Goal: Information Seeking & Learning: Get advice/opinions

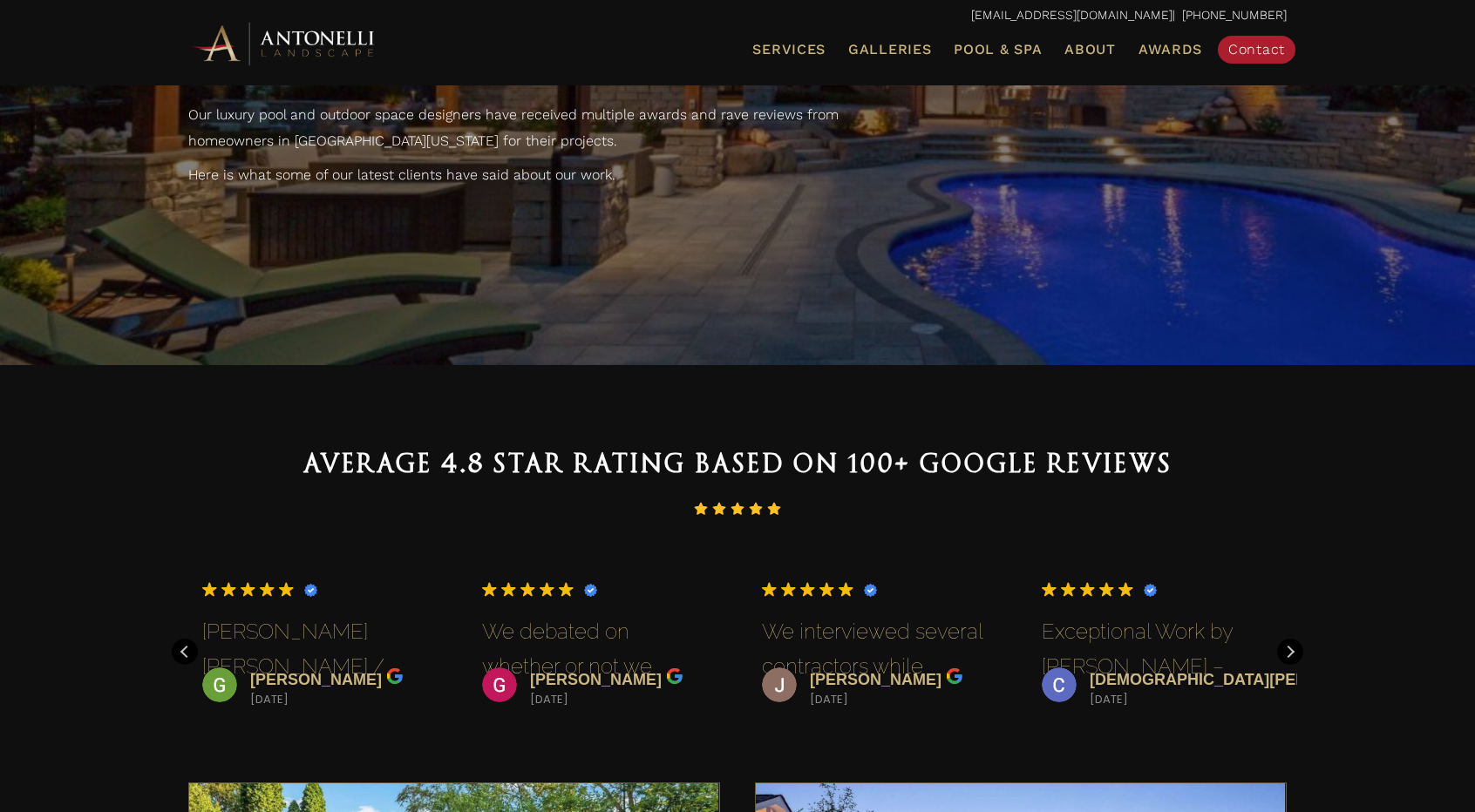
scroll to position [349, 0]
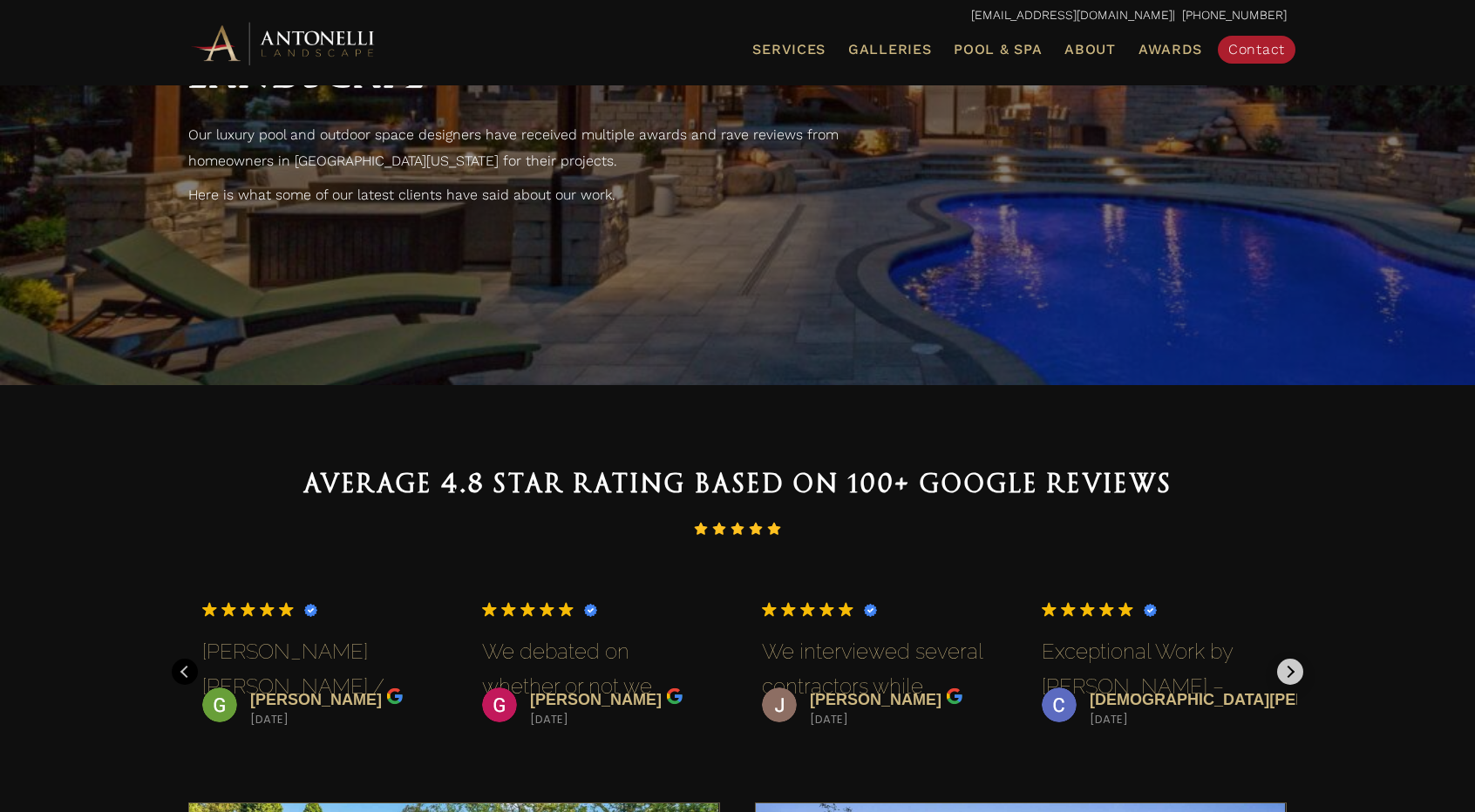
click at [1302, 672] on div "Next review" at bounding box center [1290, 672] width 26 height 26
click at [1302, 672] on div "Glen Schmidt 2025-01-05 Trustindex verifies that the original source of the rev…" at bounding box center [738, 649] width 1133 height 157
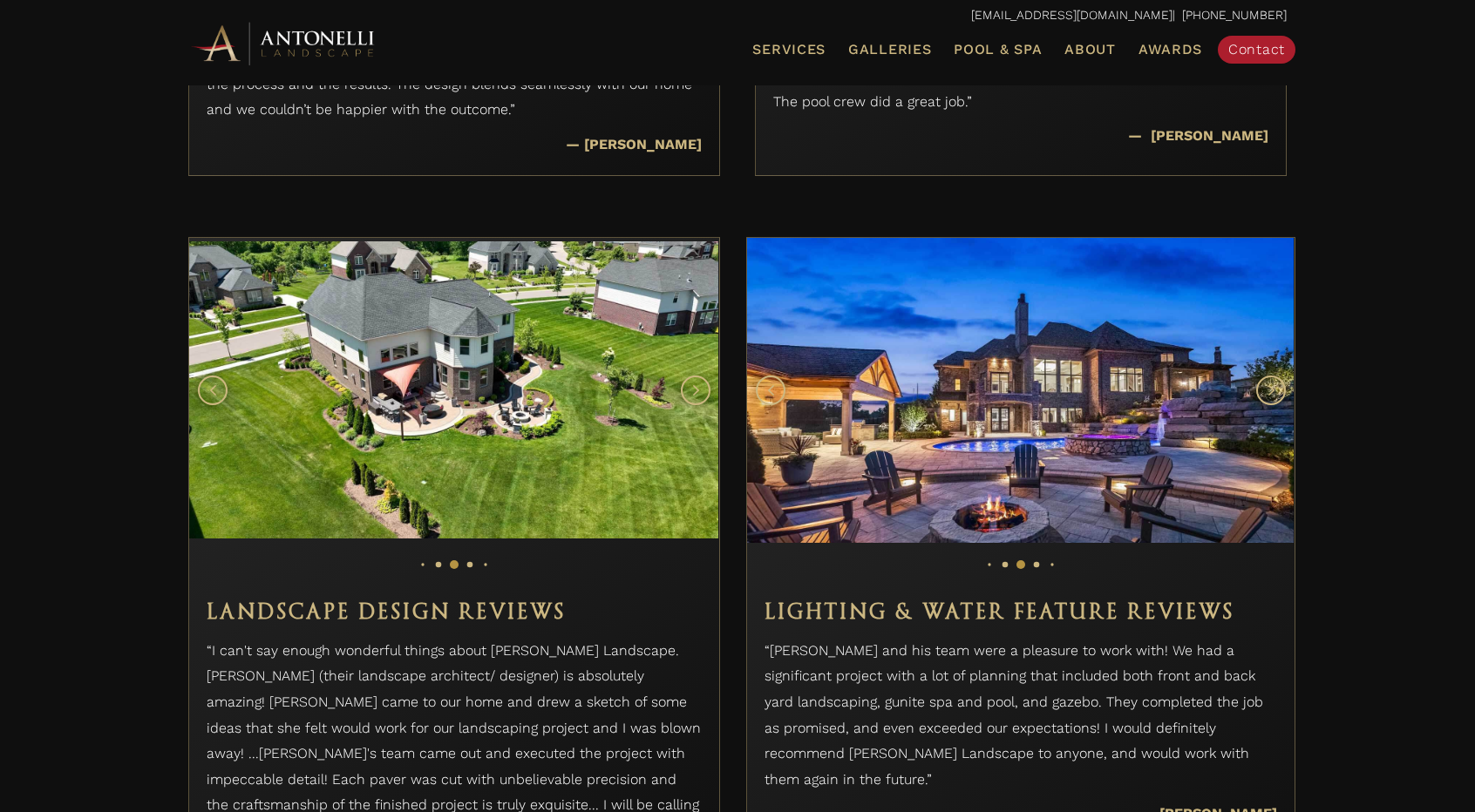
scroll to position [1655, 0]
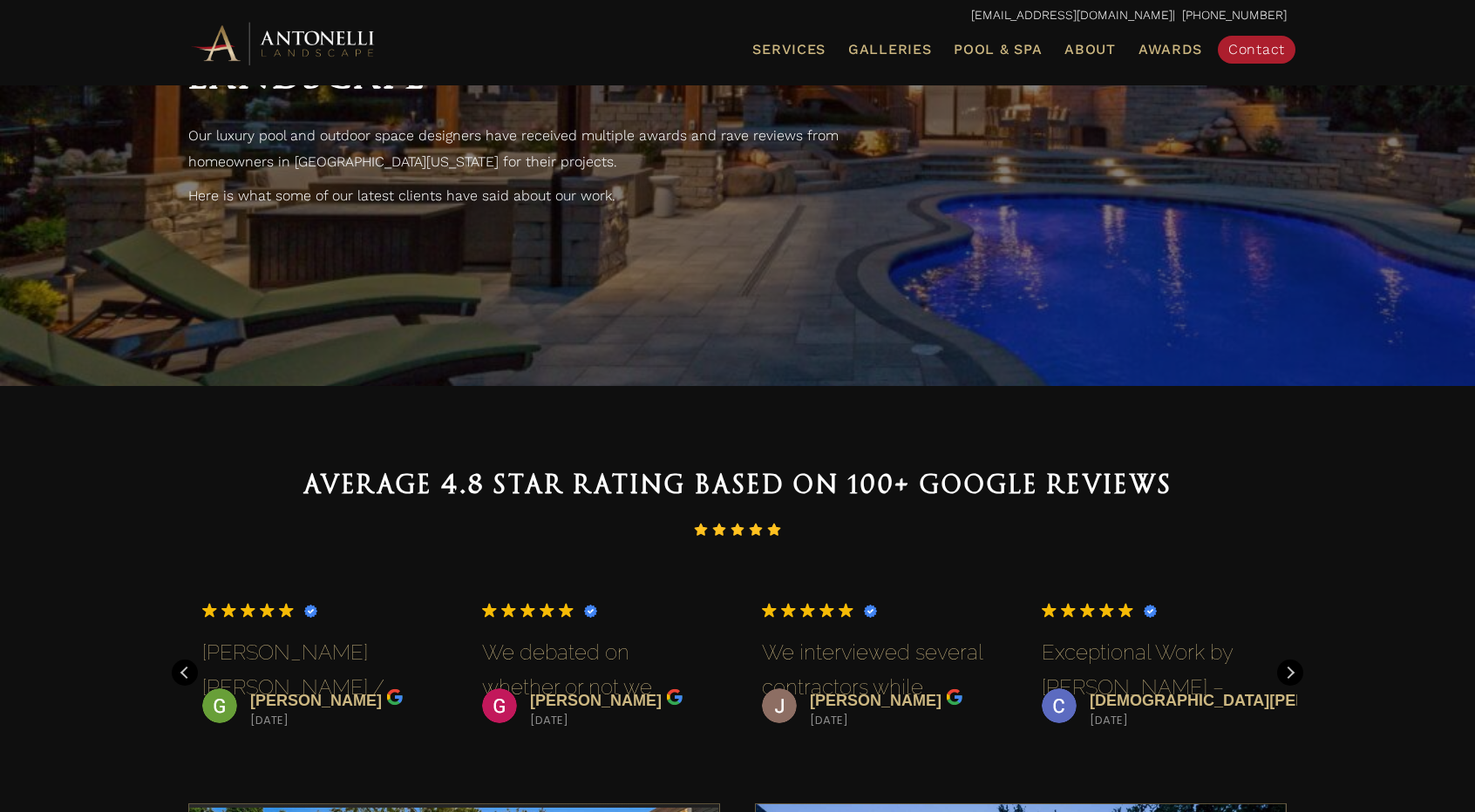
scroll to position [349, 0]
drag, startPoint x: 589, startPoint y: 480, endPoint x: 904, endPoint y: 476, distance: 315.0
click at [896, 475] on span "Average 4.8 Star Rating Based on 100+ Google Reviews" at bounding box center [738, 483] width 869 height 30
click at [942, 478] on span "Average 4.8 Star Rating Based on 100+ Google Reviews" at bounding box center [738, 483] width 869 height 30
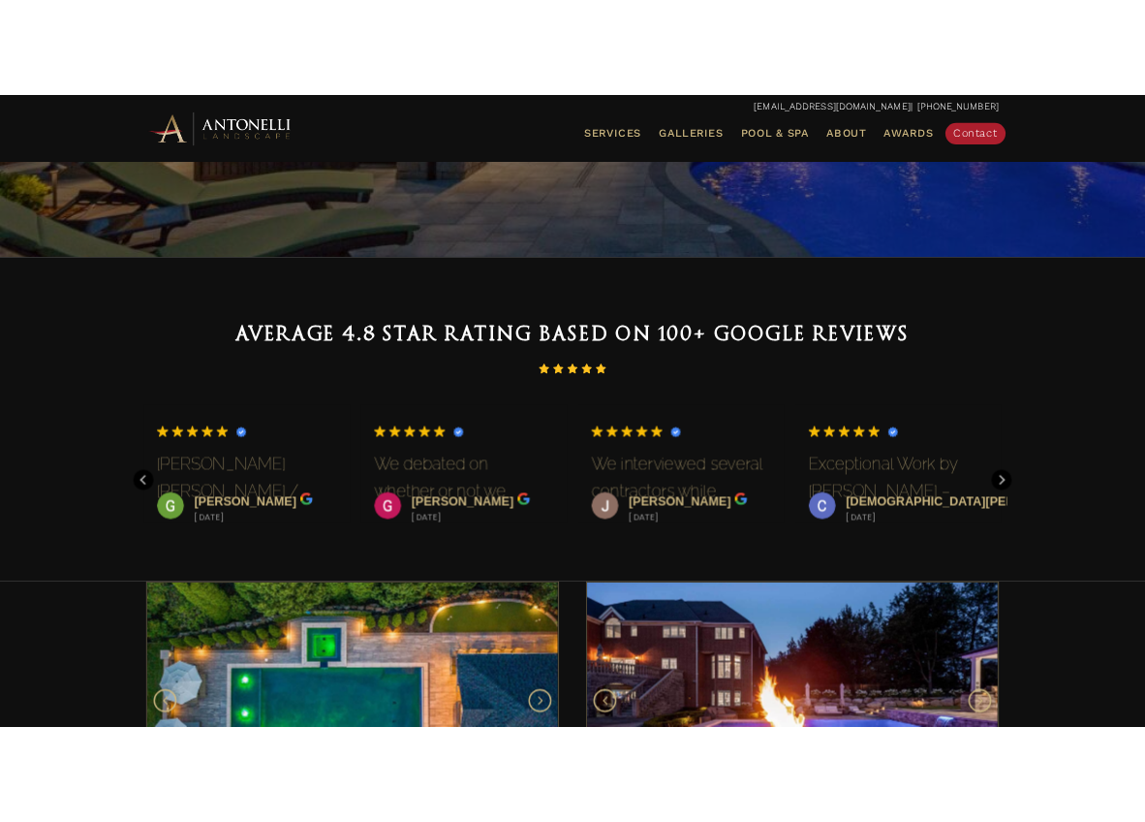
scroll to position [581, 0]
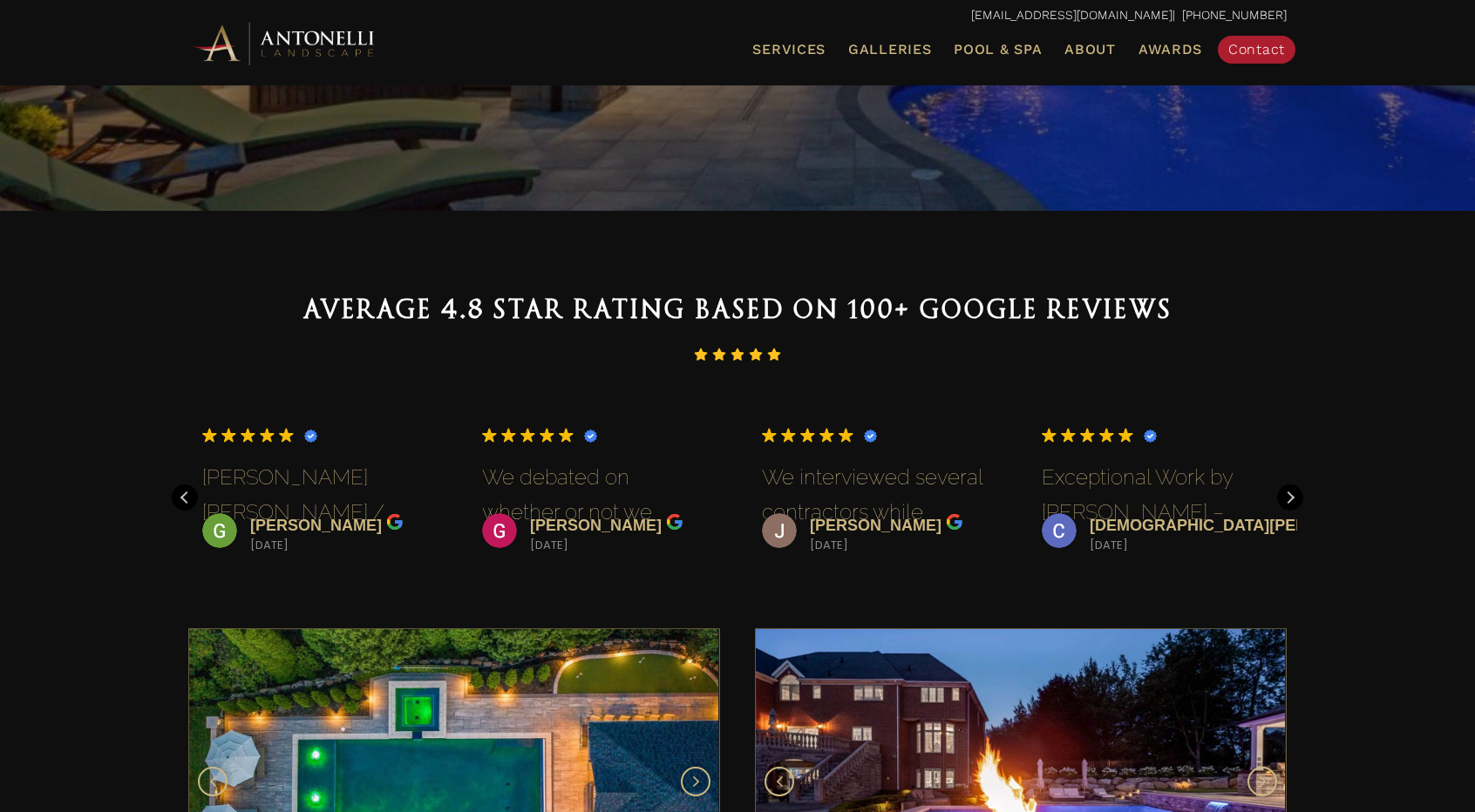
click at [398, 311] on span "Average 4.8 Star Rating Based on 100+ Google Reviews" at bounding box center [738, 309] width 869 height 30
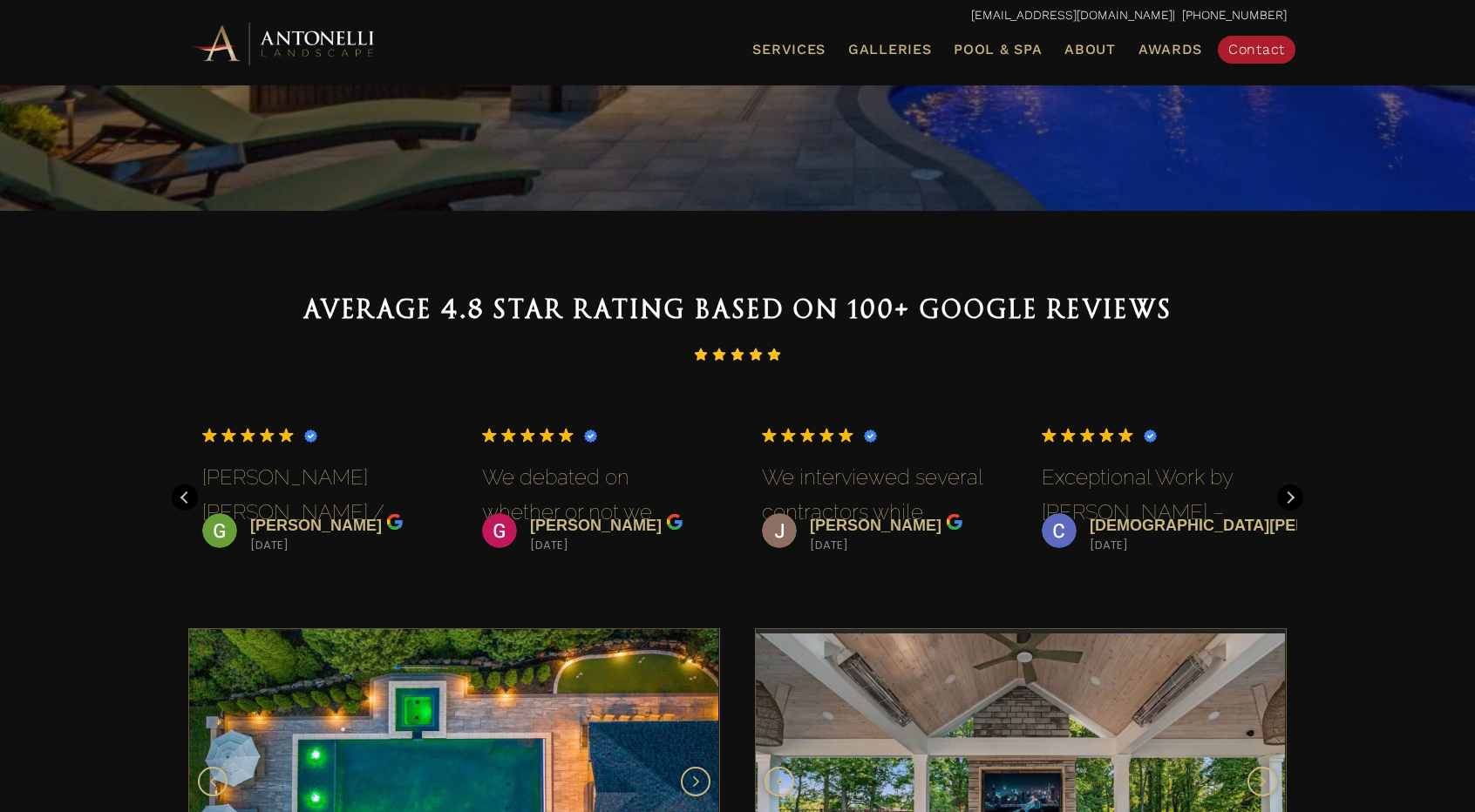
copy div "Average 4.8 Star Rating Based on 100+ Google Reviews"
